Goal: Task Accomplishment & Management: Manage account settings

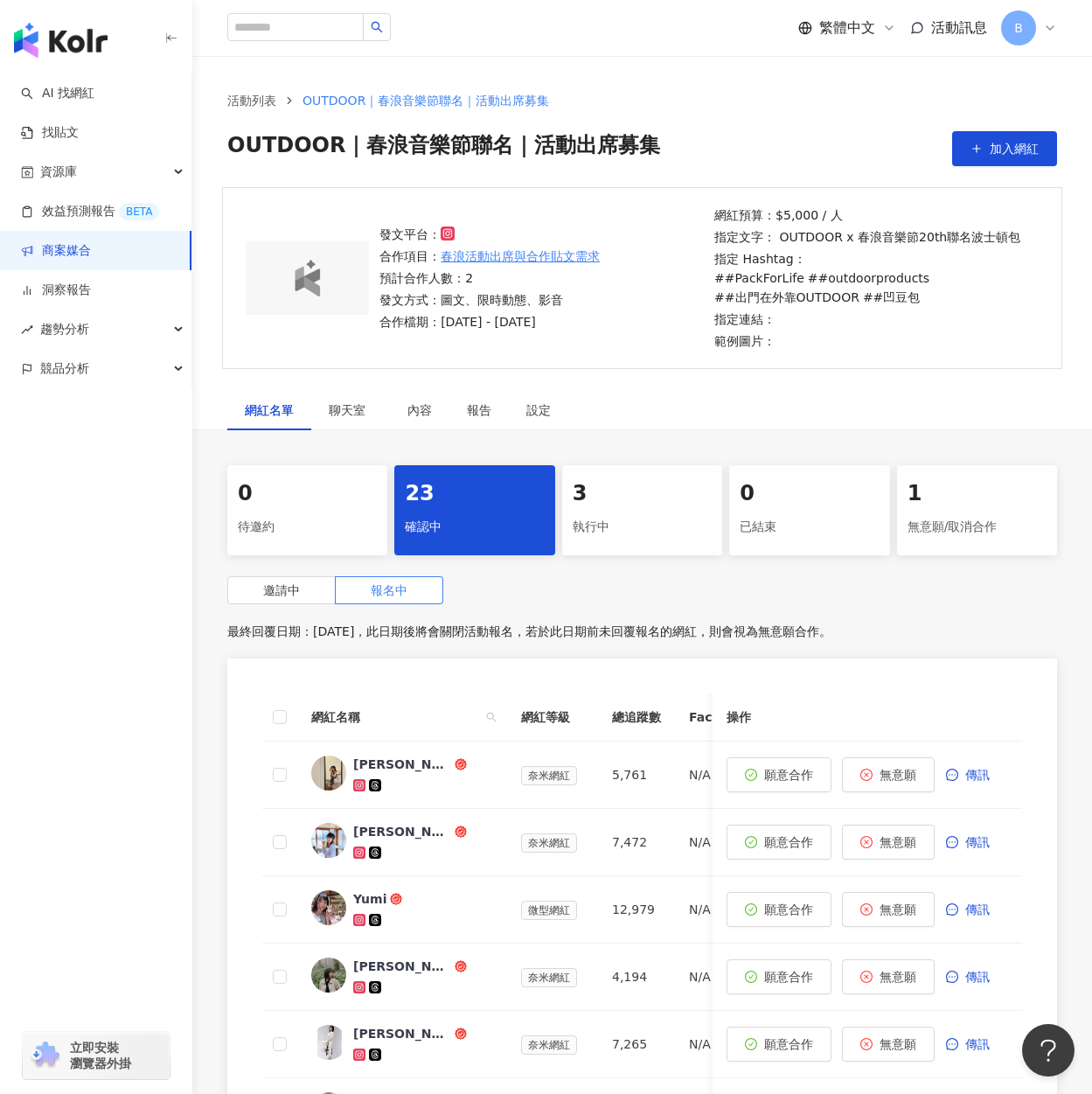
click at [447, 505] on div "23" at bounding box center [474, 494] width 139 height 30
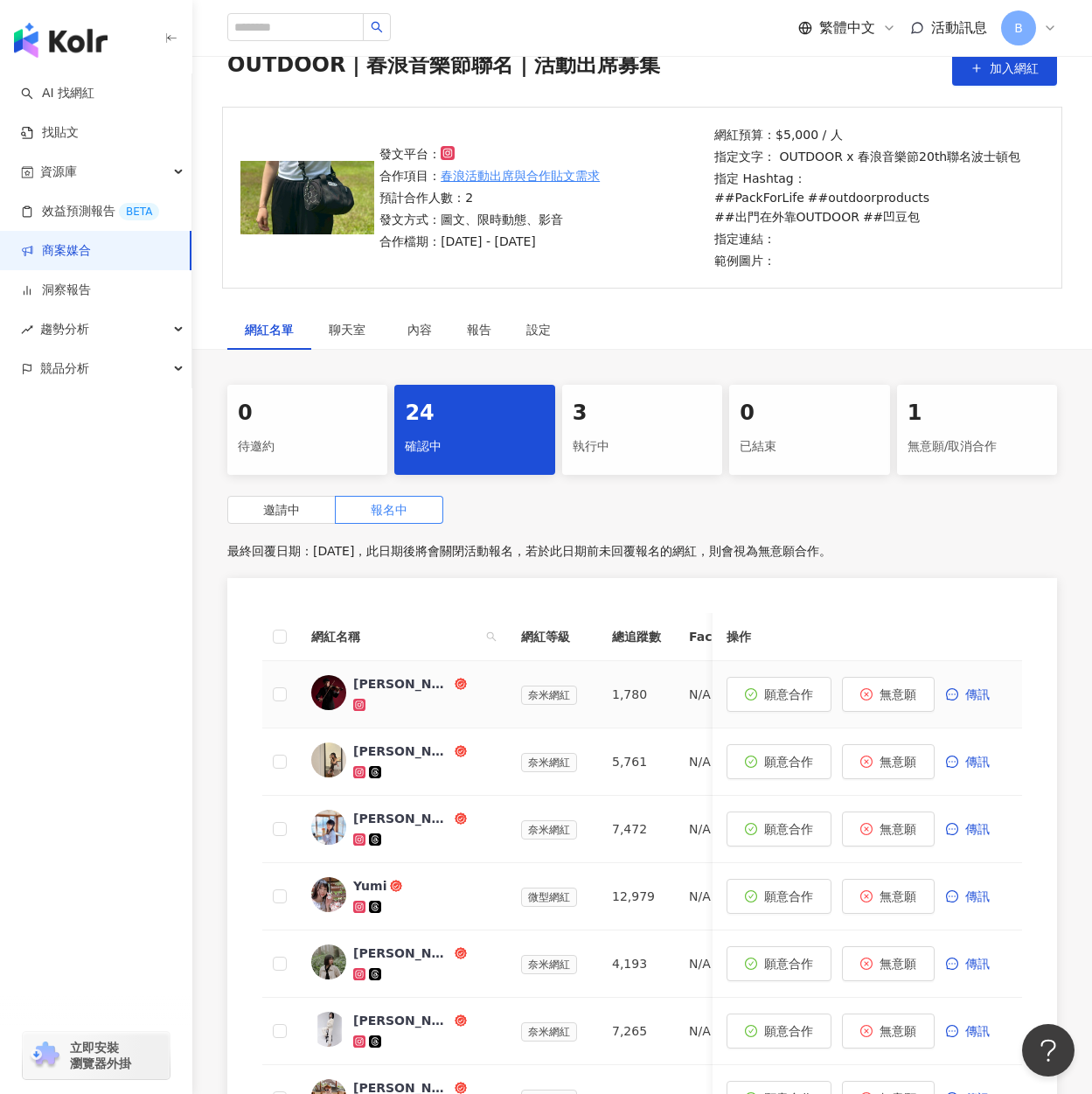
click at [431, 709] on div at bounding box center [423, 704] width 140 height 18
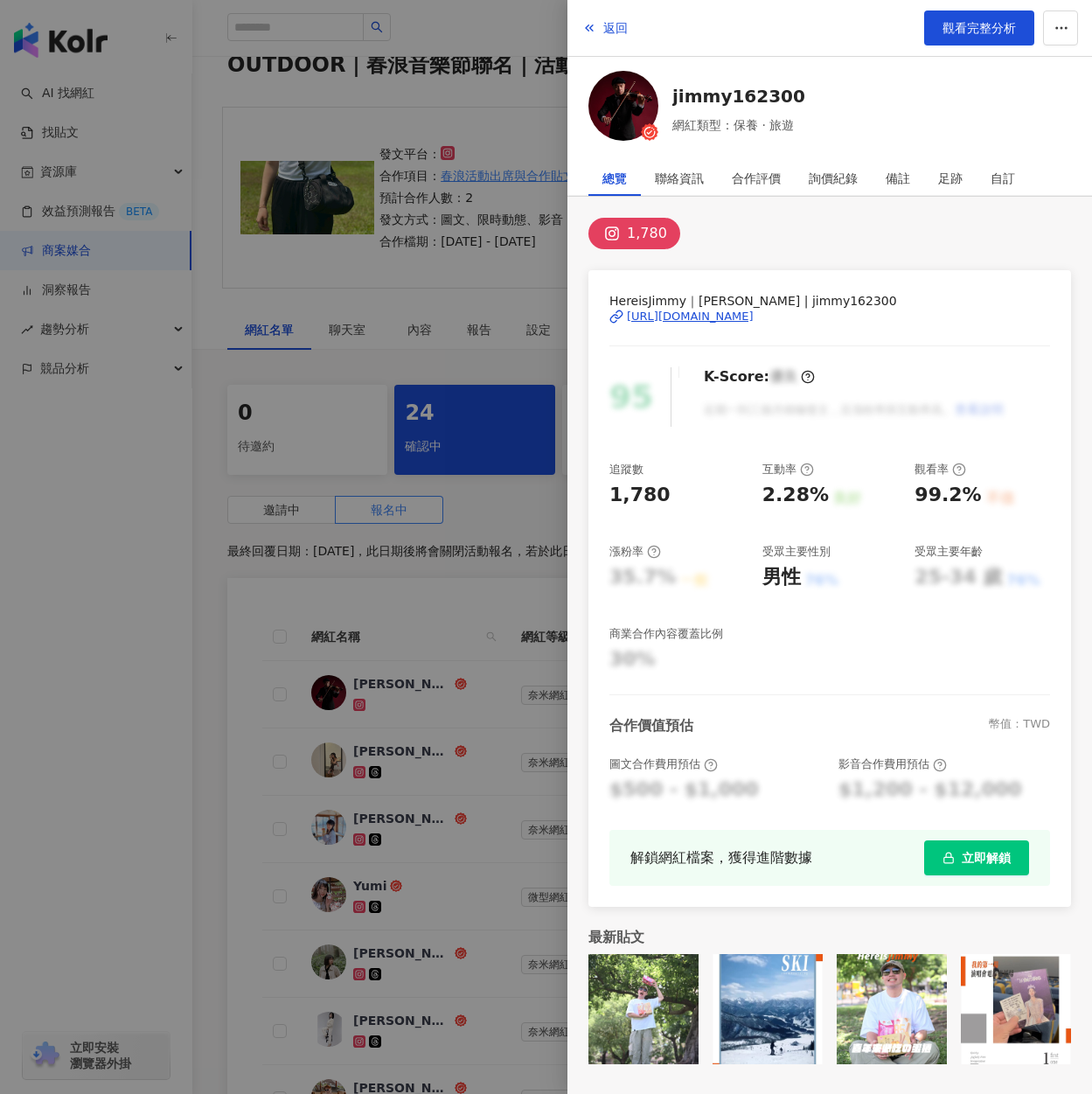
click at [680, 321] on div "[URL][DOMAIN_NAME]" at bounding box center [690, 316] width 127 height 16
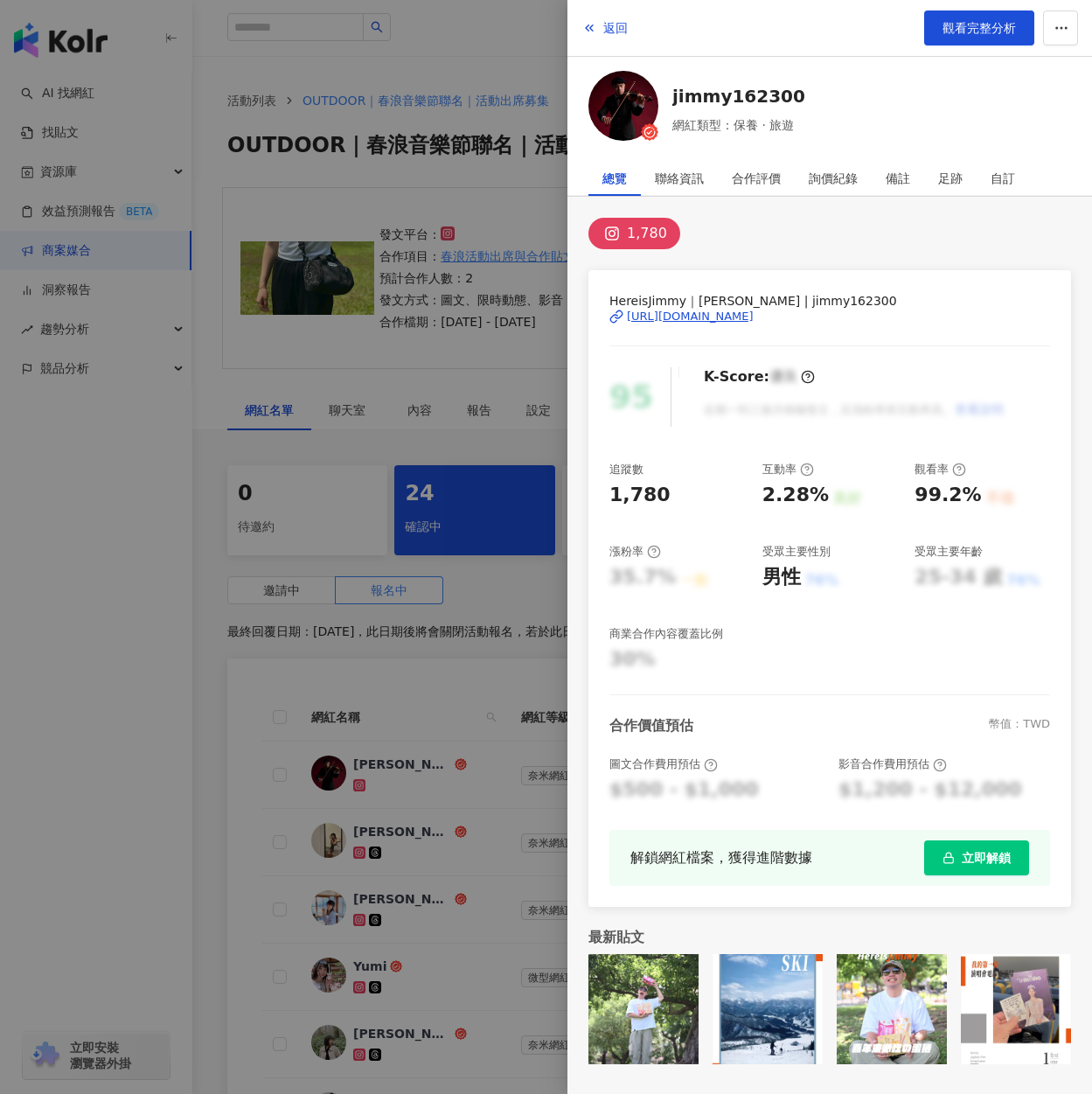
click at [835, 238] on div "1,780" at bounding box center [829, 234] width 483 height 32
click at [788, 252] on div "1,780 HereisJimmy｜[PERSON_NAME] | jimmy162300 [URL][DOMAIN_NAME] 95 K-Score : 優…" at bounding box center [829, 641] width 525 height 888
click at [664, 316] on div "[URL][DOMAIN_NAME]" at bounding box center [690, 316] width 127 height 16
click at [468, 188] on div at bounding box center [546, 547] width 1092 height 1094
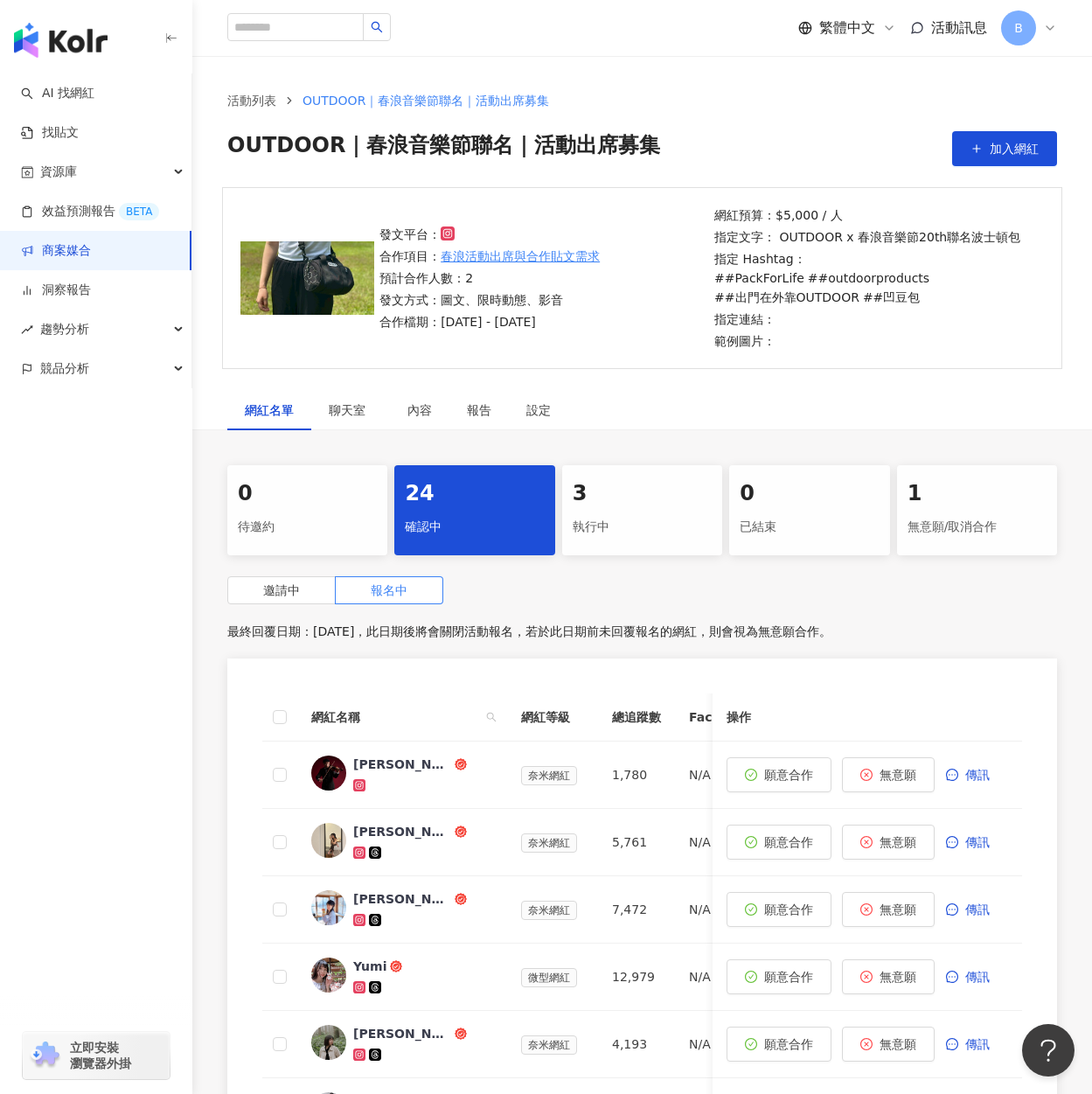
scroll to position [175, 0]
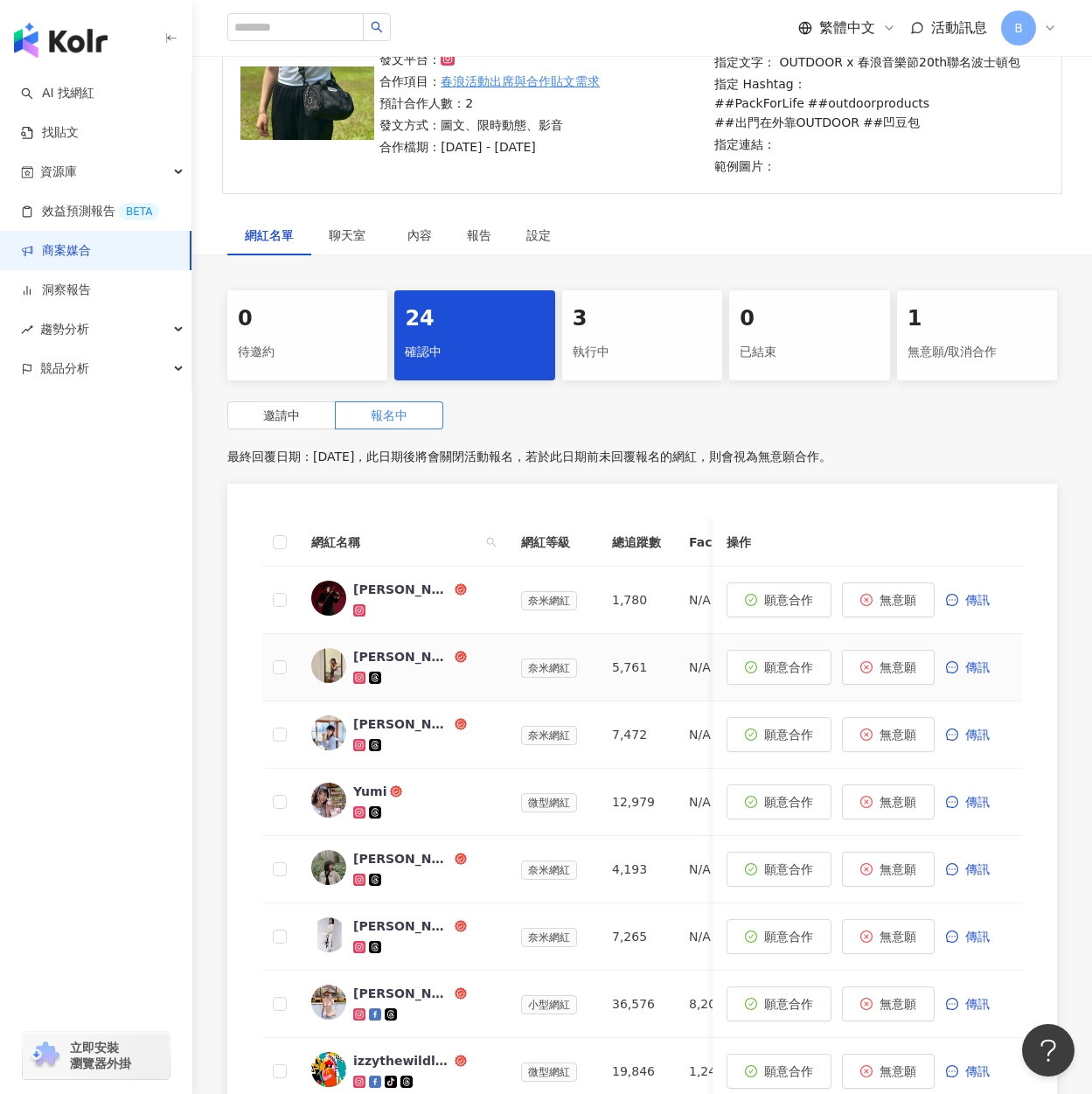
click at [412, 664] on span "[PERSON_NAME]" at bounding box center [410, 657] width 114 height 18
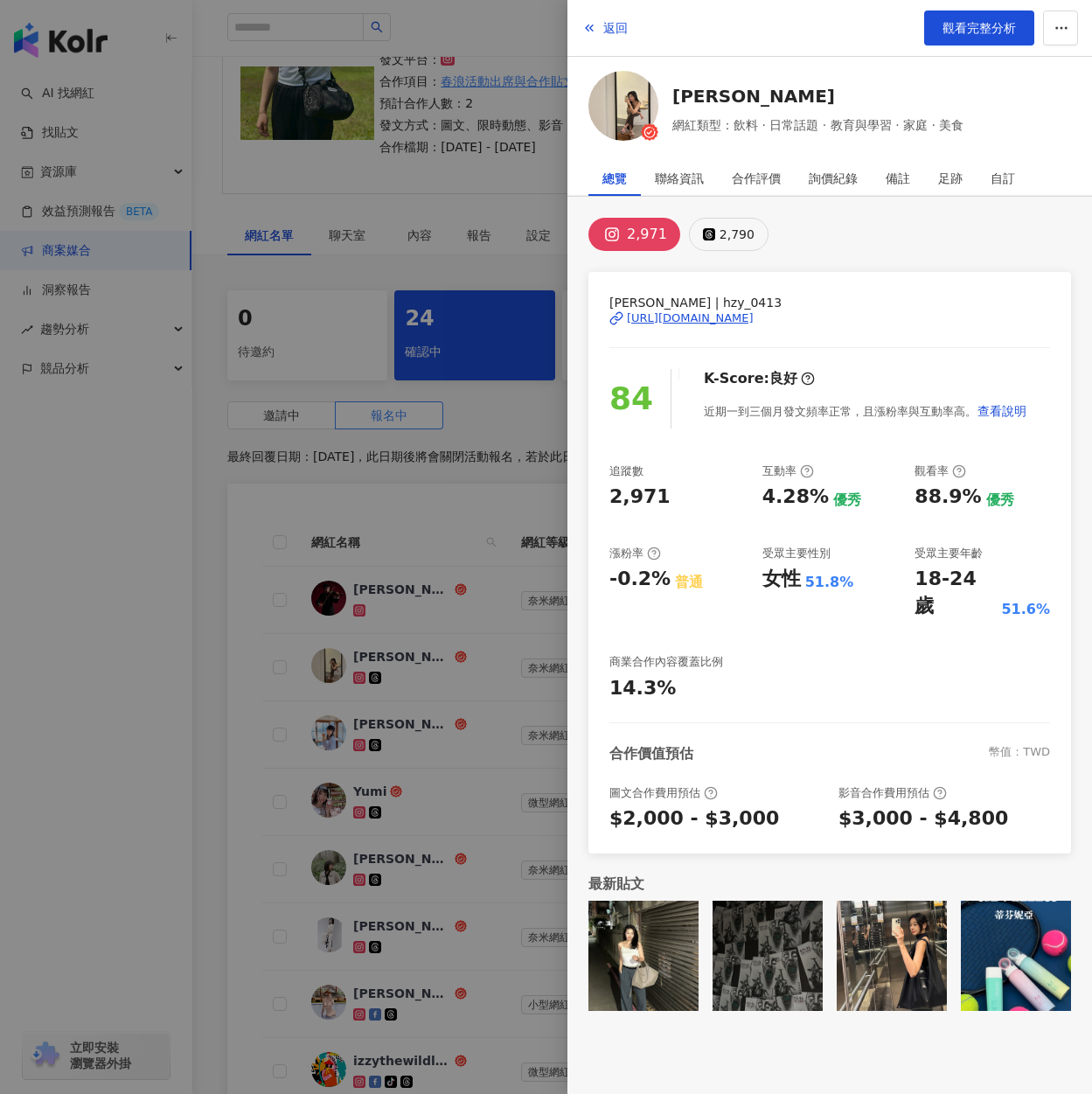
click at [708, 233] on icon at bounding box center [708, 235] width 12 height 12
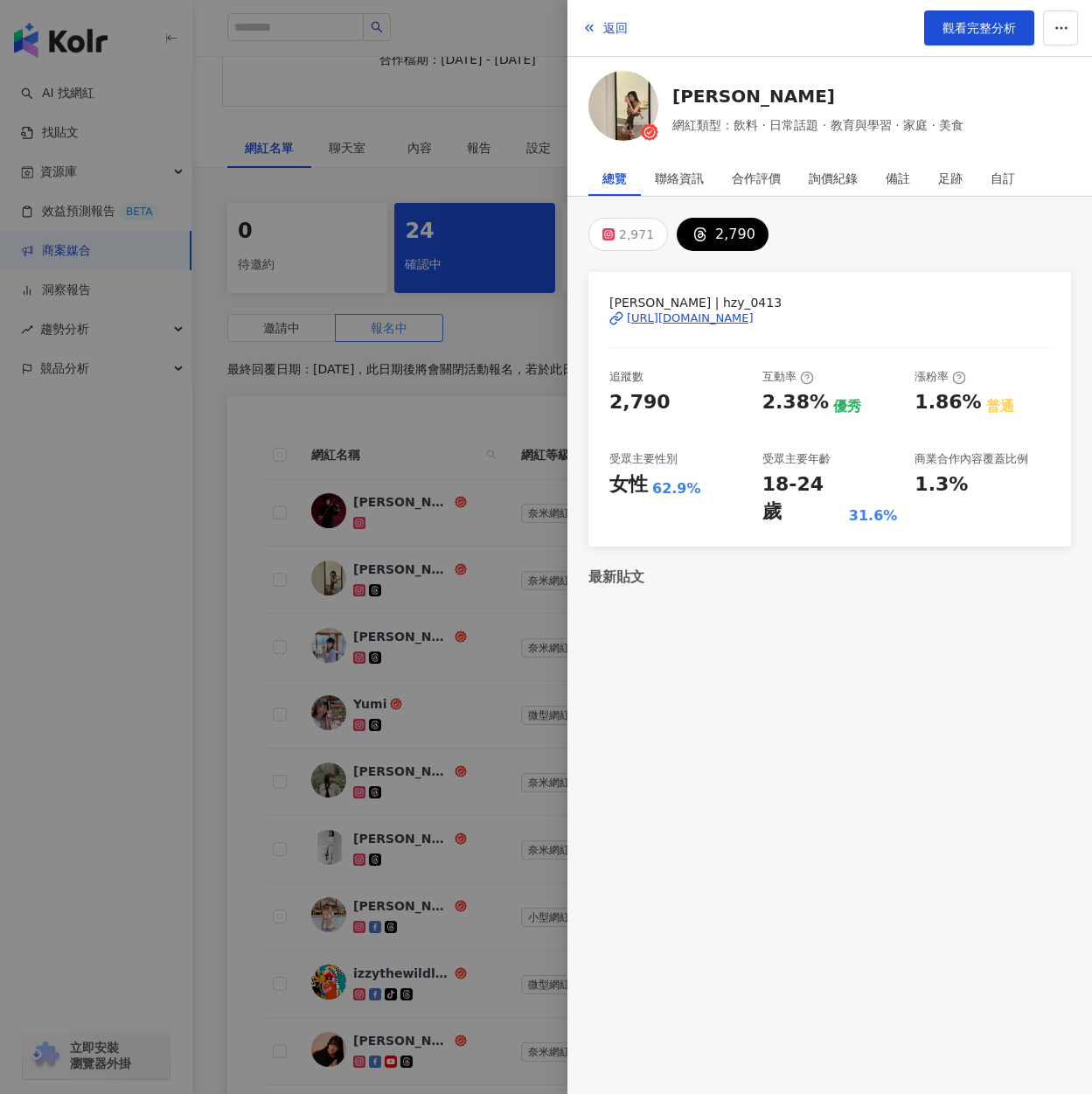
scroll to position [0, 0]
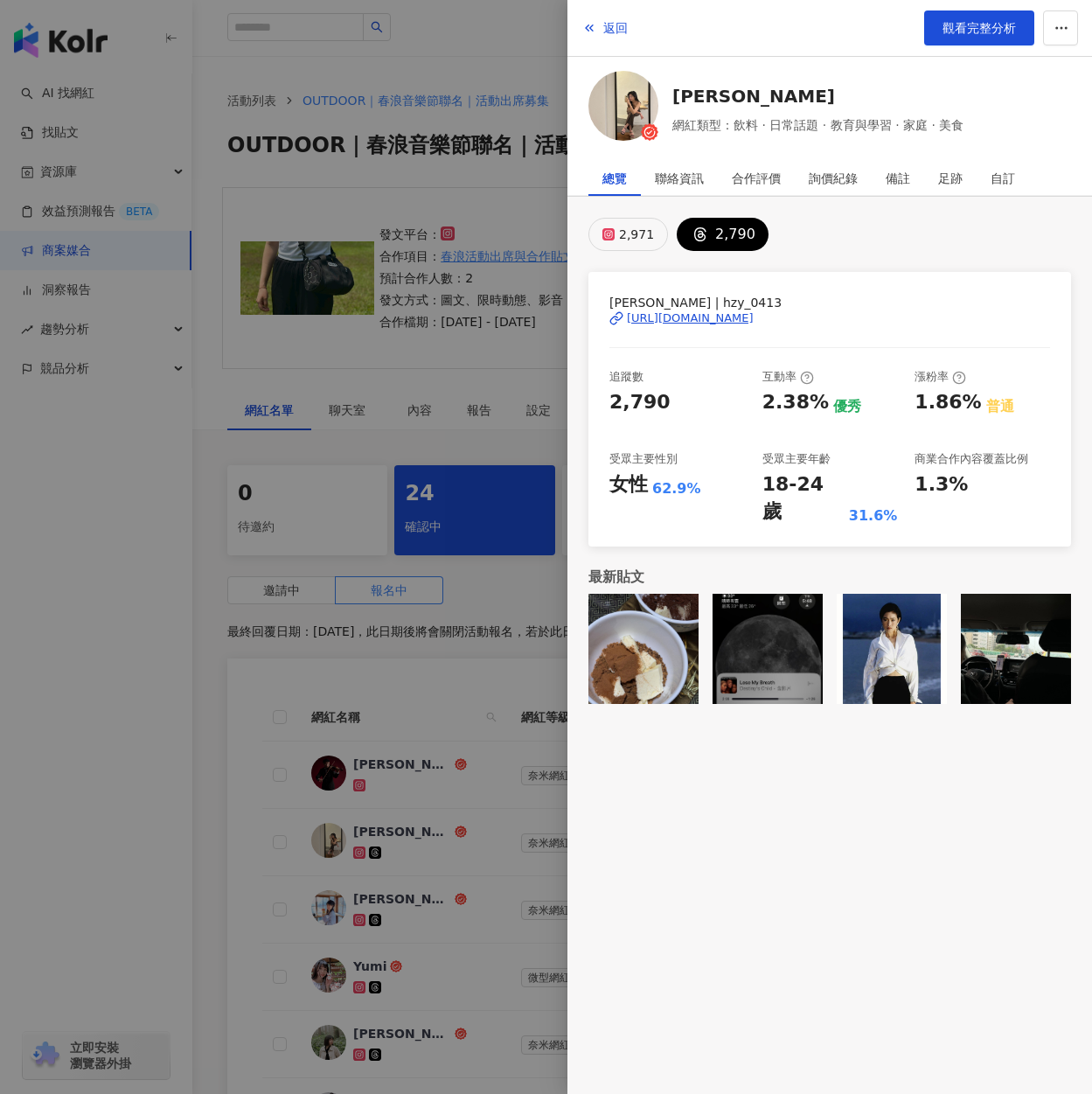
click at [627, 229] on div "2,971" at bounding box center [637, 235] width 35 height 25
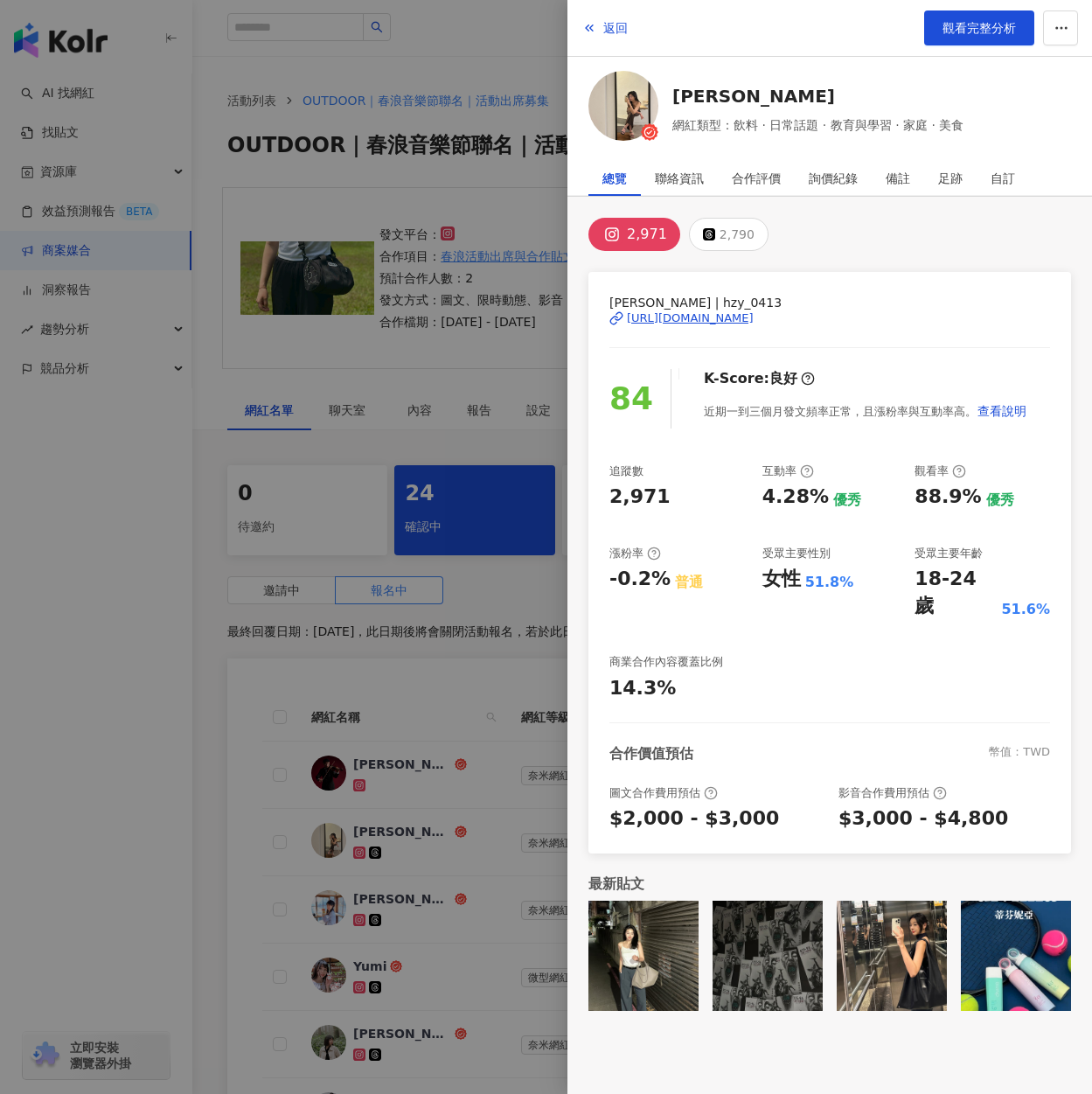
click at [426, 379] on div at bounding box center [546, 547] width 1092 height 1094
